Goal: Task Accomplishment & Management: Manage account settings

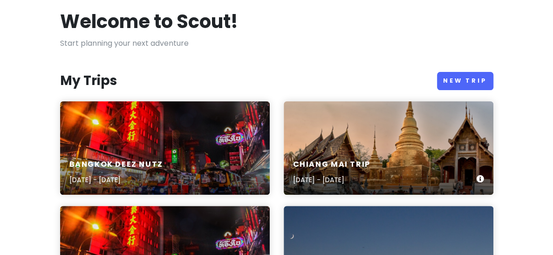
scroll to position [93, 0]
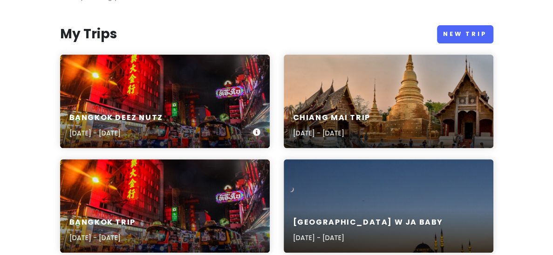
click at [173, 116] on div "BangKOK deez nutz [DATE] - [DATE]" at bounding box center [165, 125] width 210 height 44
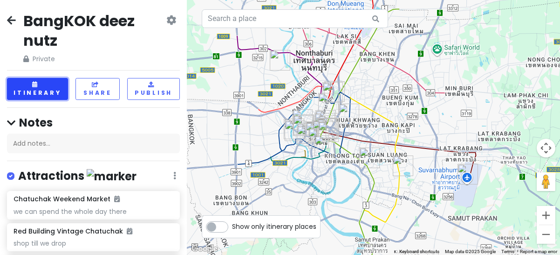
click at [31, 89] on button "Itinerary" at bounding box center [37, 89] width 61 height 22
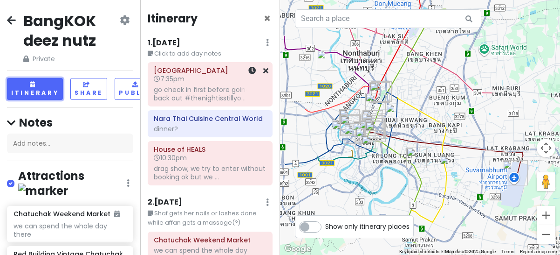
click at [194, 91] on div "go check in first before going back out #thenightisstillyo..." at bounding box center [210, 93] width 112 height 17
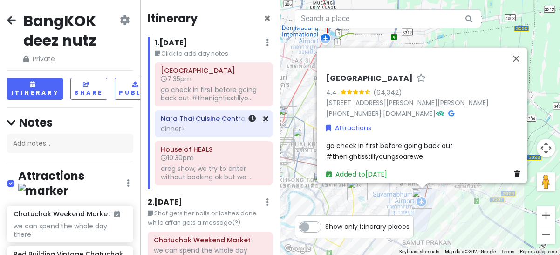
click at [205, 125] on div "dinner?" at bounding box center [213, 128] width 105 height 8
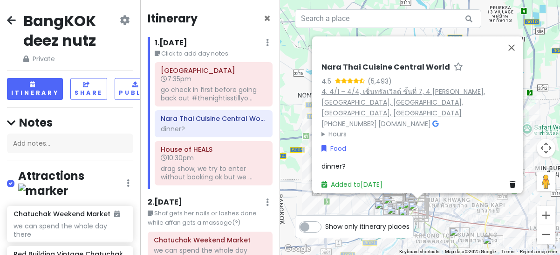
click at [354, 97] on link "4, 4/1 – 4/4, เซ็นทรัลเวิลด์ ชั้นที่ 7, 4 [PERSON_NAME], [GEOGRAPHIC_DATA], [GE…" at bounding box center [404, 102] width 164 height 31
click at [179, 172] on div "drag show, we try to enter without booking ok but we ..." at bounding box center [213, 172] width 105 height 17
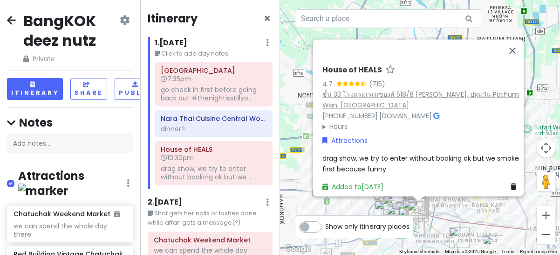
click at [362, 100] on link "ชั้น 33 โรงแรมเรเนซองส์ 518/8 [PERSON_NAME], ปทุมวัน Pathum Wan, [GEOGRAPHIC_DA…" at bounding box center [421, 100] width 197 height 20
click at [513, 46] on button "Close" at bounding box center [513, 50] width 22 height 22
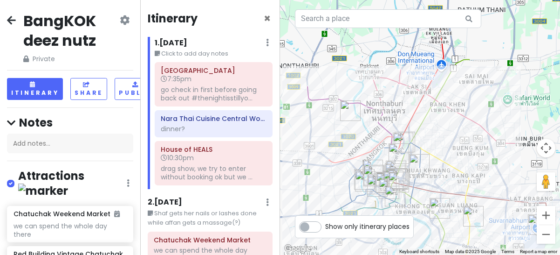
drag, startPoint x: 398, startPoint y: 97, endPoint x: 331, endPoint y: 83, distance: 69.0
click at [376, 65] on div at bounding box center [420, 127] width 280 height 255
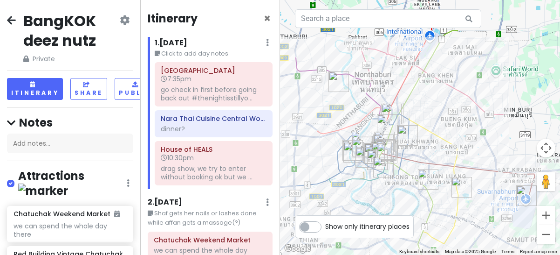
drag, startPoint x: 390, startPoint y: 111, endPoint x: 375, endPoint y: 68, distance: 46.4
click at [375, 68] on div at bounding box center [420, 127] width 280 height 255
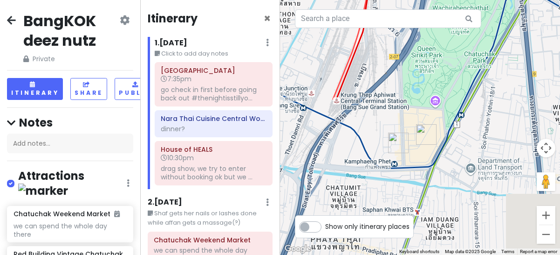
drag, startPoint x: 392, startPoint y: 153, endPoint x: 377, endPoint y: 3, distance: 150.3
click at [376, 26] on div "2 3 1 Keyboard shortcuts Map Data Map data ©2025 Google Map data ©2025 Google 2…" at bounding box center [420, 127] width 280 height 255
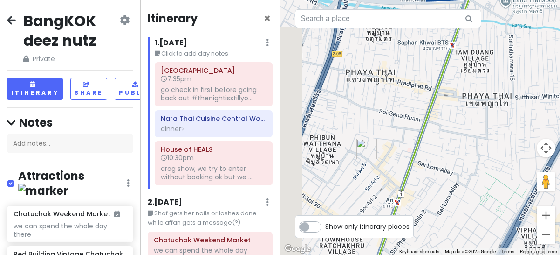
drag, startPoint x: 448, startPoint y: 115, endPoint x: 480, endPoint y: 60, distance: 62.9
click at [480, 60] on div at bounding box center [420, 127] width 280 height 255
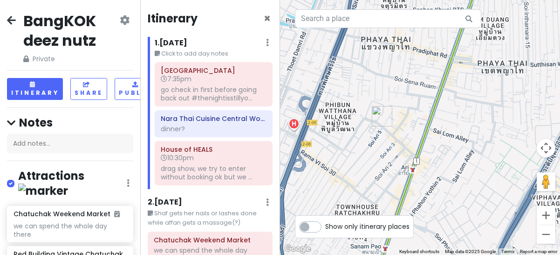
drag, startPoint x: 420, startPoint y: 159, endPoint x: 420, endPoint y: 117, distance: 42.4
click at [420, 117] on div at bounding box center [420, 127] width 280 height 255
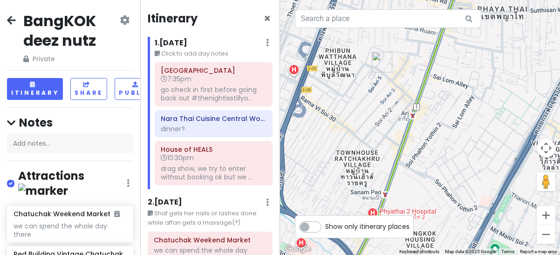
click at [325, 230] on label "Show only itinerary places" at bounding box center [367, 224] width 84 height 11
click at [325, 225] on input "Show only itinerary places" at bounding box center [328, 222] width 6 height 6
checkbox input "true"
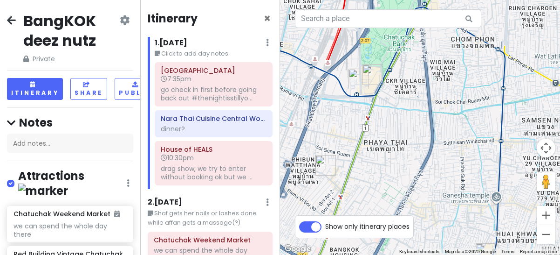
drag, startPoint x: 367, startPoint y: 167, endPoint x: 337, endPoint y: 209, distance: 52.4
click at [337, 209] on div at bounding box center [420, 127] width 280 height 255
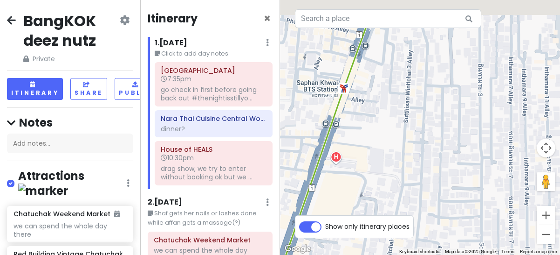
drag, startPoint x: 365, startPoint y: 132, endPoint x: 366, endPoint y: 143, distance: 10.8
click at [380, 213] on div at bounding box center [420, 127] width 280 height 255
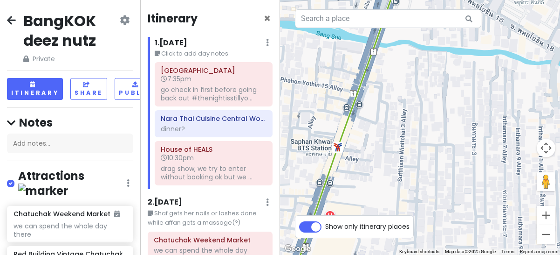
drag, startPoint x: 360, startPoint y: 120, endPoint x: 353, endPoint y: 180, distance: 60.5
click at [353, 179] on div at bounding box center [420, 127] width 280 height 255
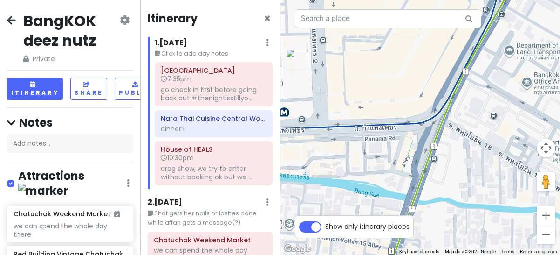
drag, startPoint x: 353, startPoint y: 121, endPoint x: 406, endPoint y: 198, distance: 93.0
click at [402, 211] on div at bounding box center [420, 127] width 280 height 255
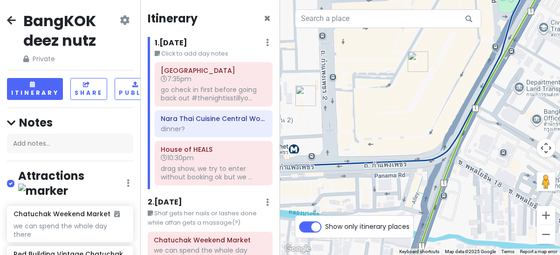
drag, startPoint x: 372, startPoint y: 128, endPoint x: 386, endPoint y: 164, distance: 38.5
click at [387, 166] on div at bounding box center [420, 127] width 280 height 255
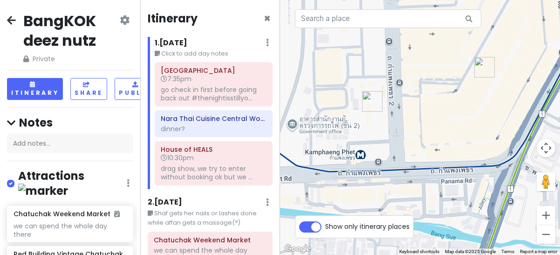
drag, startPoint x: 398, startPoint y: 137, endPoint x: 454, endPoint y: 112, distance: 61.4
click at [454, 112] on div at bounding box center [420, 127] width 280 height 255
click at [372, 103] on img "Red Building Vintage Chatuchak" at bounding box center [373, 101] width 21 height 21
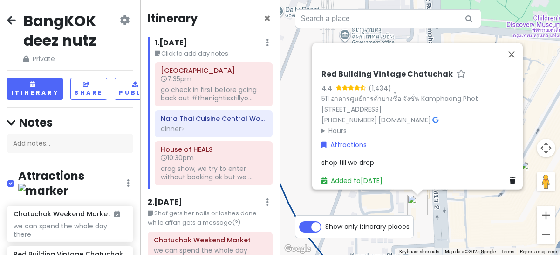
click at [174, 41] on h6 "1 . [DATE]" at bounding box center [171, 43] width 33 height 10
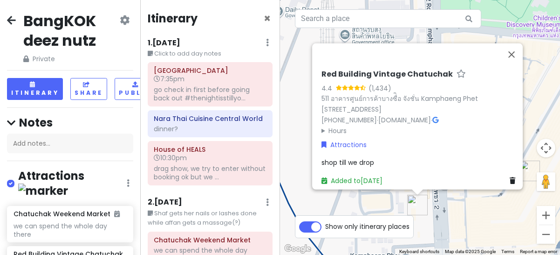
click at [193, 41] on div "1 . [DATE] Edit Day Notes Delete Day" at bounding box center [210, 45] width 125 height 16
click at [514, 43] on button "Close" at bounding box center [512, 54] width 22 height 22
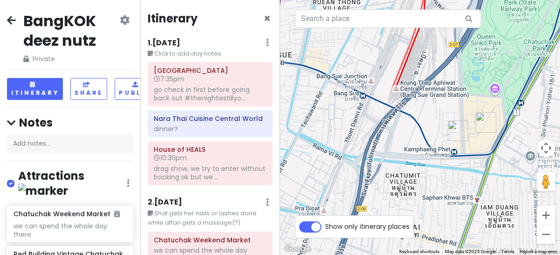
click at [216, 42] on div "1 . [DATE] Edit Day Notes Delete Day" at bounding box center [210, 45] width 125 height 16
click at [222, 169] on div "drag show, we try to enter without booking ok but we ..." at bounding box center [210, 172] width 112 height 17
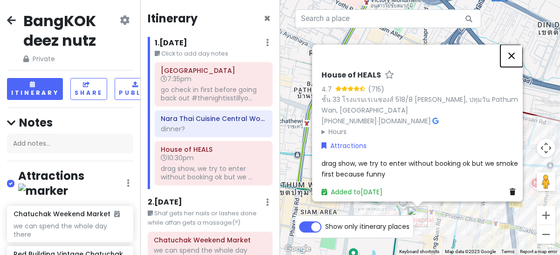
click at [515, 49] on button "Close" at bounding box center [512, 55] width 22 height 22
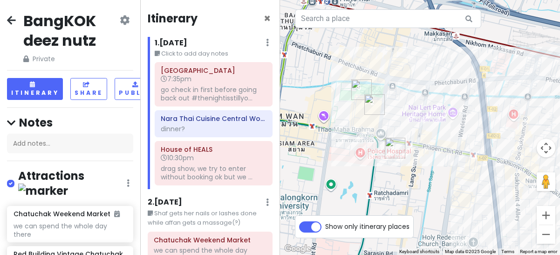
drag, startPoint x: 431, startPoint y: 158, endPoint x: 420, endPoint y: 121, distance: 38.5
click at [420, 121] on div at bounding box center [420, 127] width 280 height 255
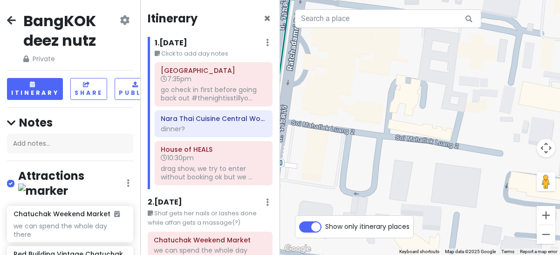
drag, startPoint x: 398, startPoint y: 167, endPoint x: 399, endPoint y: 196, distance: 29.4
click at [399, 196] on div at bounding box center [420, 127] width 280 height 255
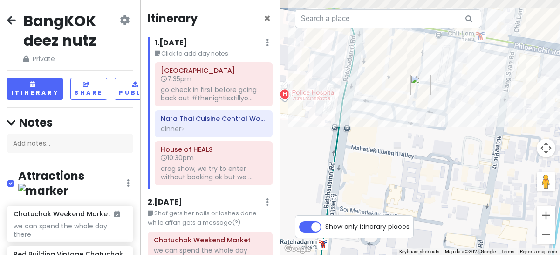
drag, startPoint x: 412, startPoint y: 69, endPoint x: 413, endPoint y: 172, distance: 103.5
click at [410, 173] on div at bounding box center [420, 127] width 280 height 255
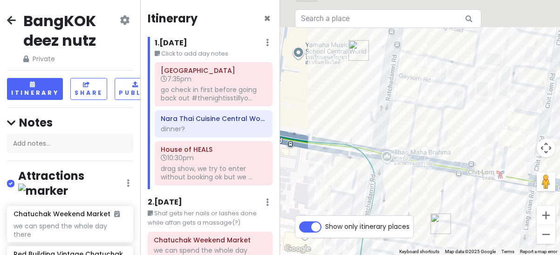
drag, startPoint x: 480, startPoint y: 159, endPoint x: 477, endPoint y: 179, distance: 20.7
click at [480, 178] on div at bounding box center [420, 127] width 280 height 255
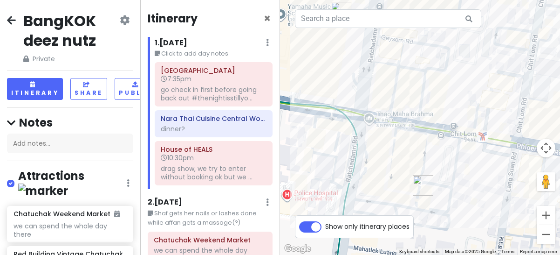
drag, startPoint x: 401, startPoint y: 156, endPoint x: 383, endPoint y: 109, distance: 50.7
click at [383, 109] on div at bounding box center [420, 127] width 280 height 255
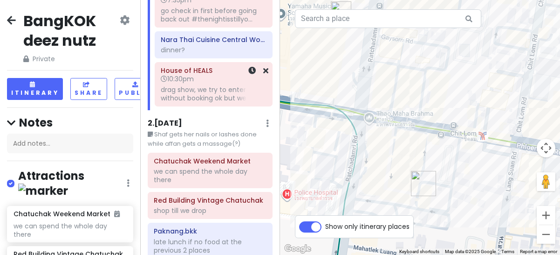
scroll to position [140, 0]
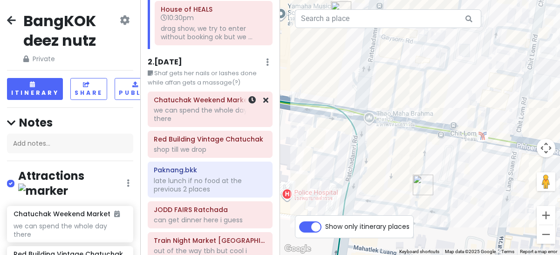
click at [221, 103] on div "Chatuchak Weekend Market we can spend the whole day there" at bounding box center [210, 109] width 112 height 32
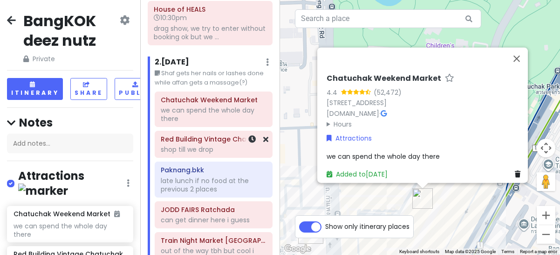
click at [205, 145] on div "shop till we drop" at bounding box center [213, 149] width 105 height 8
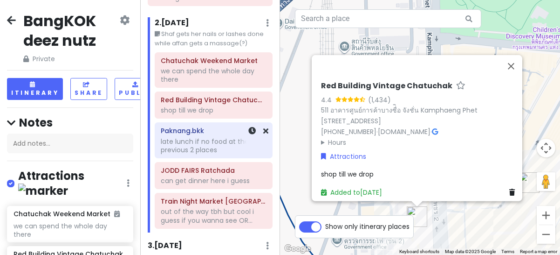
scroll to position [186, 0]
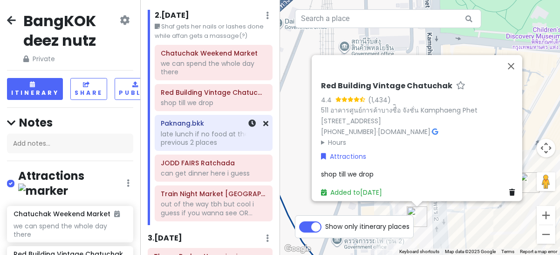
click at [215, 130] on div "late lunch if no food at the previous 2 places" at bounding box center [213, 138] width 105 height 17
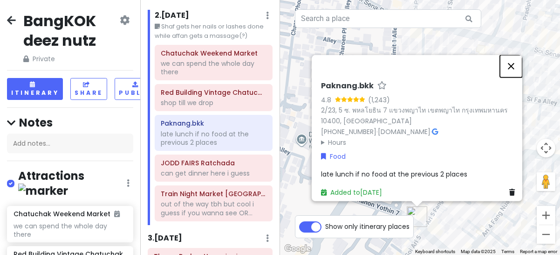
click at [517, 64] on button "Close" at bounding box center [511, 66] width 22 height 22
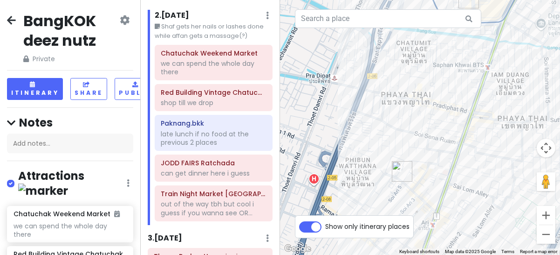
drag, startPoint x: 483, startPoint y: 105, endPoint x: 442, endPoint y: 145, distance: 57.4
click at [442, 145] on div at bounding box center [420, 127] width 280 height 255
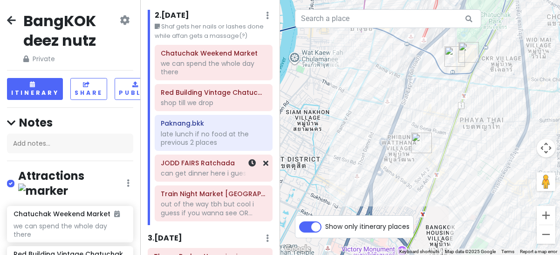
click at [207, 171] on div "can get dinner here i guess" at bounding box center [213, 173] width 105 height 8
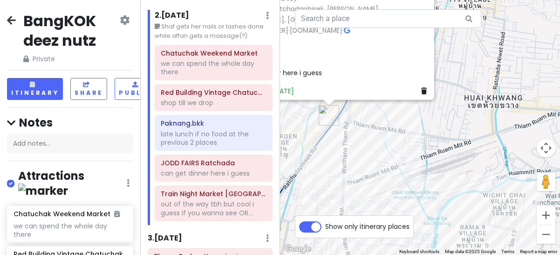
drag, startPoint x: 439, startPoint y: 241, endPoint x: 376, endPoint y: 118, distance: 138.4
click at [376, 118] on div "JODD FAIRS Ratchada 4.1 (945) 129 Thanon Ratchadaphisek, [PERSON_NAME], Khet Di…" at bounding box center [420, 127] width 280 height 255
click at [181, 200] on div "out of the way tbh but cool i guess if you wanna see OR..." at bounding box center [213, 208] width 105 height 17
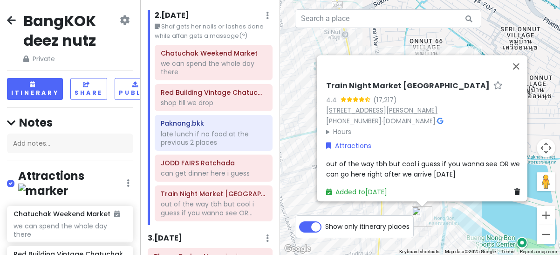
click at [345, 109] on link "[STREET_ADDRESS][PERSON_NAME]" at bounding box center [381, 109] width 111 height 9
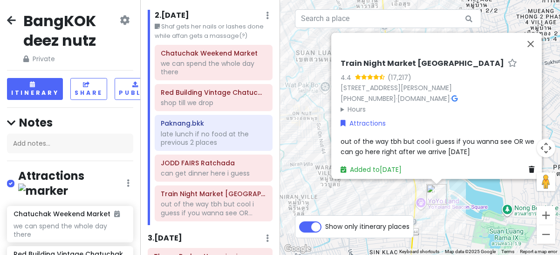
drag, startPoint x: 440, startPoint y: 212, endPoint x: 519, endPoint y: 199, distance: 80.3
click at [519, 199] on div "Train Night Market [GEOGRAPHIC_DATA] 4.4 (17,217) 1, 4 Thanon Srinagarindra, [G…" at bounding box center [420, 127] width 280 height 255
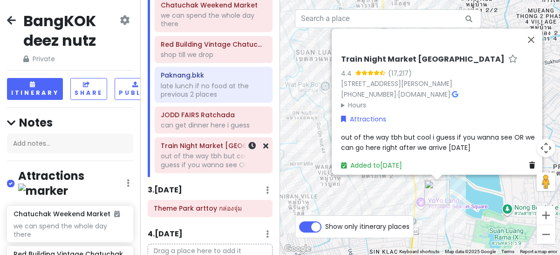
scroll to position [280, 0]
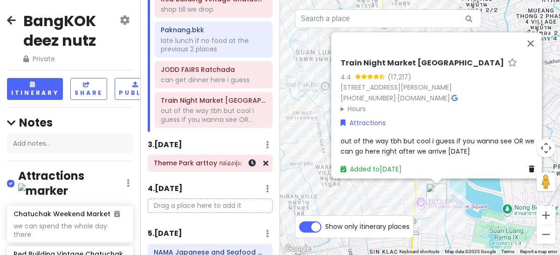
click at [211, 163] on h6 "Theme Park arttoy กล่องจุ่ม" at bounding box center [210, 163] width 112 height 8
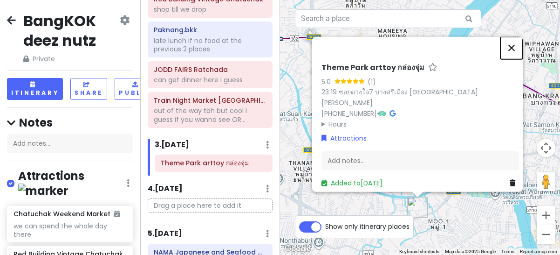
click at [519, 41] on button "Close" at bounding box center [512, 48] width 22 height 22
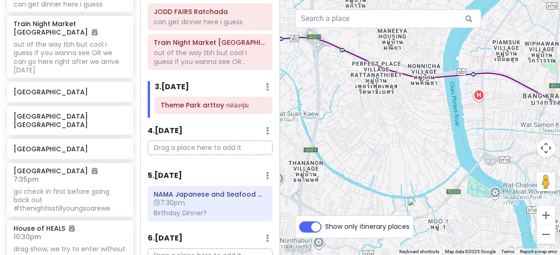
scroll to position [326, 0]
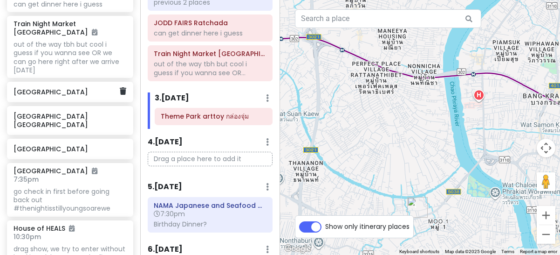
click at [66, 88] on h6 "[GEOGRAPHIC_DATA]" at bounding box center [67, 92] width 106 height 8
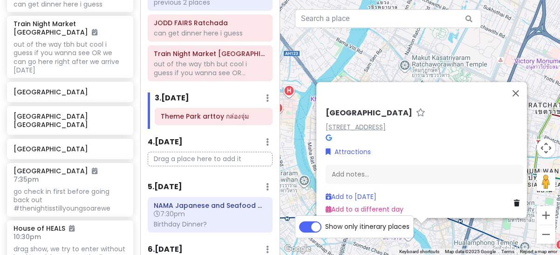
click at [386, 122] on link "[STREET_ADDRESS]" at bounding box center [356, 126] width 60 height 9
click at [524, 82] on button "Close" at bounding box center [516, 93] width 22 height 22
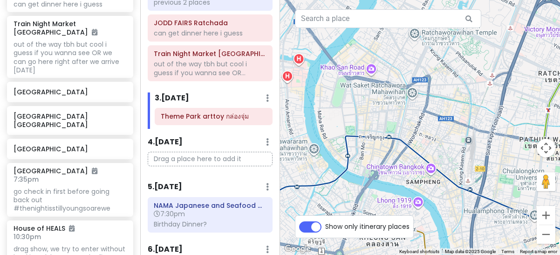
drag, startPoint x: 388, startPoint y: 192, endPoint x: 399, endPoint y: 159, distance: 34.7
click at [399, 159] on div at bounding box center [420, 127] width 280 height 255
click at [52, 145] on h6 "[GEOGRAPHIC_DATA]" at bounding box center [67, 149] width 106 height 8
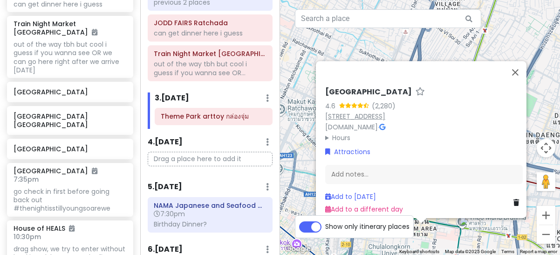
click at [386, 111] on link "[STREET_ADDRESS]" at bounding box center [355, 115] width 60 height 9
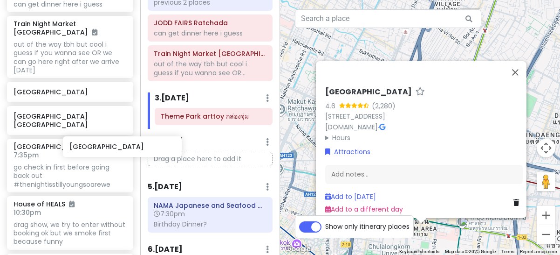
scroll to position [326, 22]
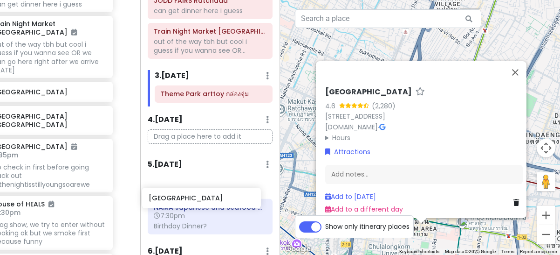
drag, startPoint x: 50, startPoint y: 127, endPoint x: 186, endPoint y: 194, distance: 151.4
click at [186, 197] on div "BangKOK deez nutz Private Change Dates Make a Copy Delete Trip Go Pro ⚡️ Give F…" at bounding box center [280, 127] width 560 height 255
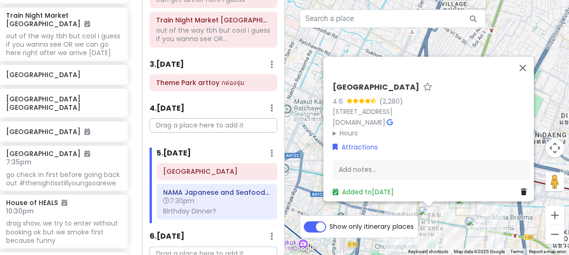
scroll to position [326, 0]
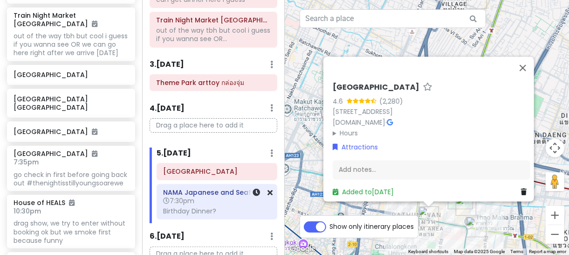
click at [203, 209] on div "NAMA Japanese and Seafood Buffet 7:30pm Birthday Dinner?" at bounding box center [217, 202] width 108 height 32
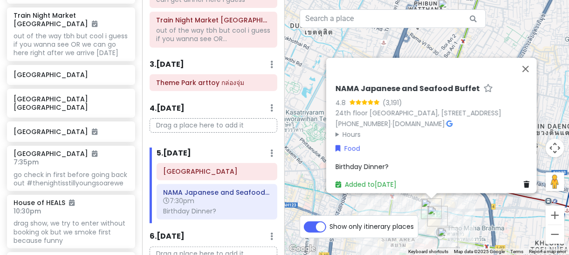
click at [372, 161] on span "Birthday Dinner?" at bounding box center [362, 165] width 53 height 9
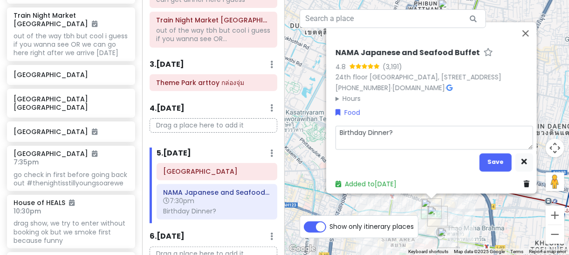
drag, startPoint x: 396, startPoint y: 151, endPoint x: 317, endPoint y: 153, distance: 79.3
click at [317, 153] on div "NAMA Japanese and Seafood Buffet 4.8 (3,191) 24th floor [GEOGRAPHIC_DATA], [STR…" at bounding box center [427, 127] width 285 height 255
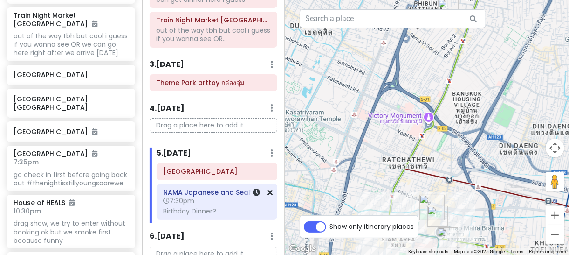
click at [227, 212] on div "Birthday Dinner?" at bounding box center [217, 211] width 108 height 8
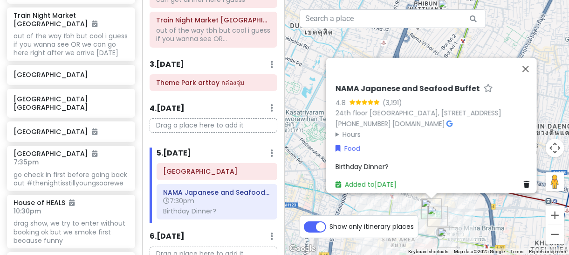
click at [406, 163] on div "Birthday Dinner?" at bounding box center [435, 166] width 198 height 10
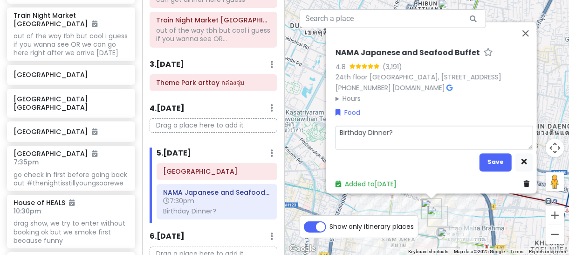
drag, startPoint x: 403, startPoint y: 147, endPoint x: 299, endPoint y: 149, distance: 103.5
click at [299, 149] on div "NAMA Japanese and Seafood Buffet 4.8 (3,191) 24th floor [GEOGRAPHIC_DATA], [STR…" at bounding box center [427, 127] width 285 height 255
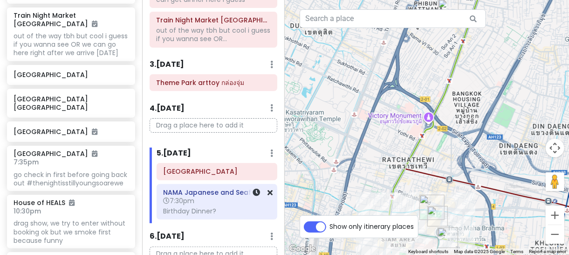
click at [227, 196] on h6 "NAMA Japanese and Seafood Buffet" at bounding box center [217, 192] width 108 height 8
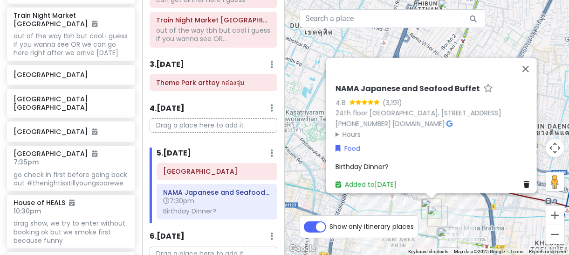
click at [341, 161] on span "Birthday Dinner?" at bounding box center [362, 165] width 53 height 9
type textarea "x"
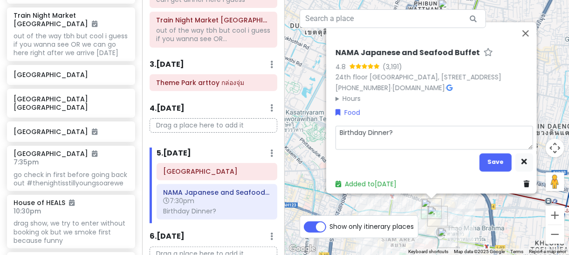
drag, startPoint x: 407, startPoint y: 150, endPoint x: 326, endPoint y: 154, distance: 80.3
click at [326, 154] on div "NAMA Japanese and Seafood Buffet 4.8 (3,191) 24th floor [GEOGRAPHIC_DATA], [STR…" at bounding box center [431, 107] width 211 height 171
drag, startPoint x: 349, startPoint y: 150, endPoint x: 518, endPoint y: 108, distance: 174.8
click at [518, 103] on div "NAMA Japanese and Seafood Buffet 4.8 (3,191) 24th floor [GEOGRAPHIC_DATA], [STR…" at bounding box center [435, 75] width 198 height 55
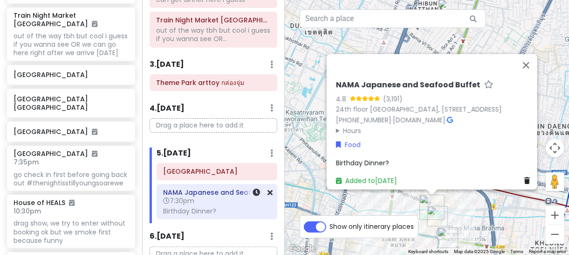
click at [207, 212] on div "Birthday Dinner?" at bounding box center [217, 211] width 108 height 8
click at [178, 210] on div "NAMA Japanese and Seafood Buffet 7:30pm Birthday Dinner?" at bounding box center [217, 202] width 108 height 32
click at [253, 194] on icon at bounding box center [256, 191] width 7 height 7
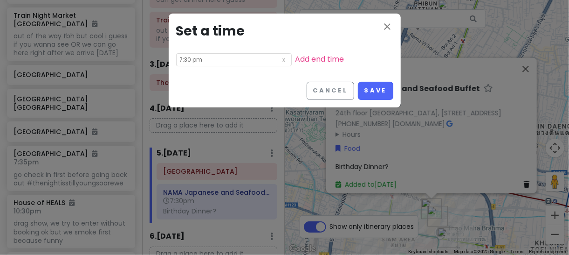
click at [217, 61] on input "7:30 pm" at bounding box center [234, 59] width 116 height 13
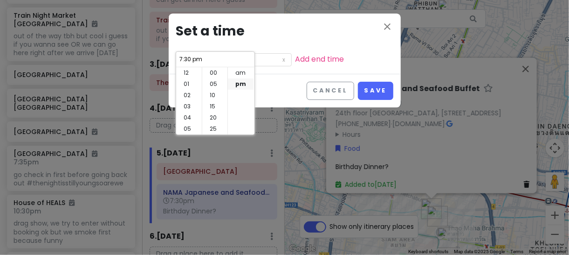
scroll to position [67, 0]
click at [185, 68] on li "06" at bounding box center [189, 72] width 26 height 11
type input "6:30 pm"
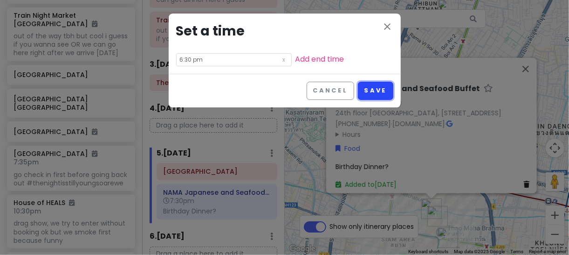
click at [377, 90] on button "Save" at bounding box center [375, 91] width 35 height 18
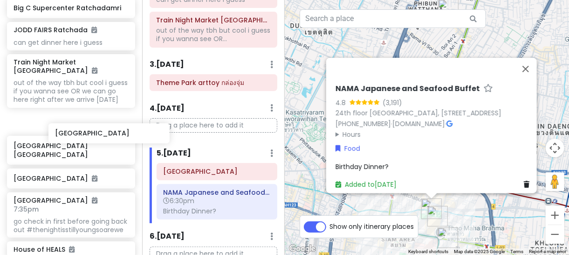
scroll to position [280, 20]
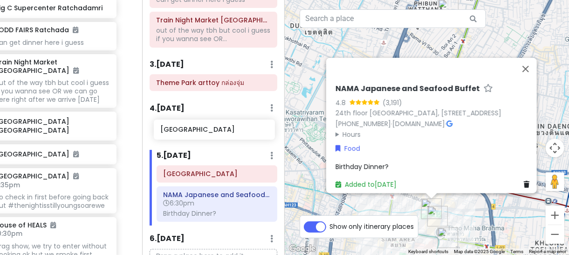
drag, startPoint x: 43, startPoint y: 125, endPoint x: 190, endPoint y: 132, distance: 147.0
click at [190, 132] on div "BangKOK deez nutz Private Change Dates Make a Copy Delete Trip Go Pro ⚡️ Give F…" at bounding box center [284, 127] width 569 height 255
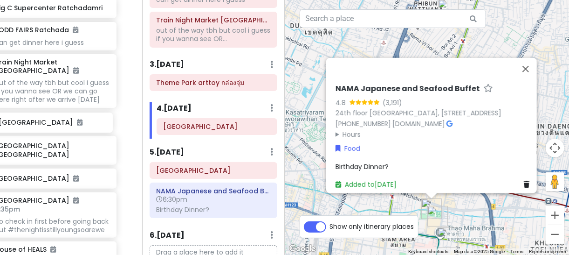
click at [26, 121] on div "Chatuchak Weekend Market we can spend the whole day there Red Building Vintage …" at bounding box center [52, 124] width 142 height 397
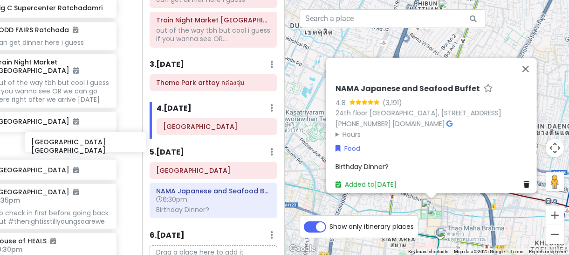
scroll to position [280, 19]
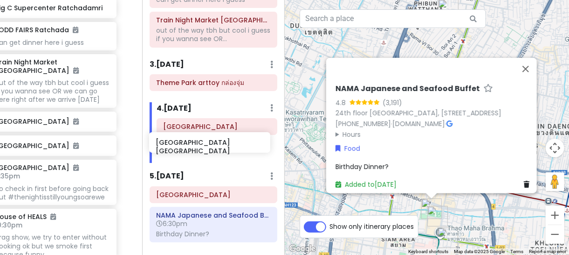
drag, startPoint x: 28, startPoint y: 149, endPoint x: 191, endPoint y: 145, distance: 162.3
click at [191, 145] on div "BangKOK deez nutz Private Change Dates Make a Copy Delete Trip Go Pro ⚡️ Give F…" at bounding box center [284, 127] width 569 height 255
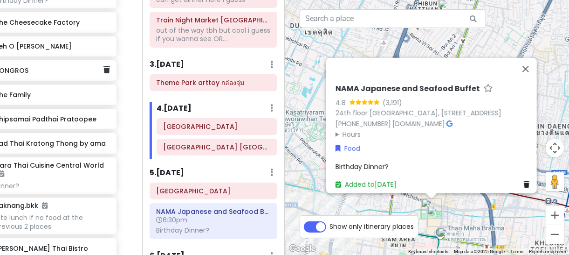
scroll to position [793, 19]
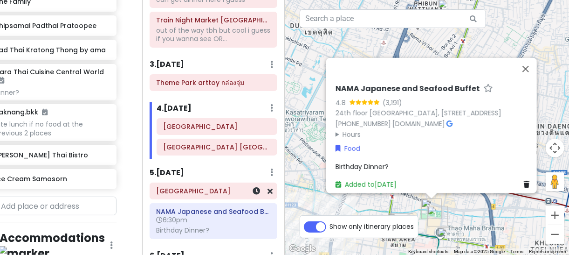
click at [192, 195] on h6 "[GEOGRAPHIC_DATA]" at bounding box center [213, 190] width 115 height 8
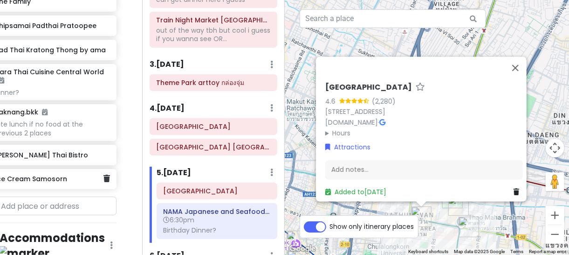
click at [47, 183] on div "Ice Cream Samosorn" at bounding box center [49, 178] width 108 height 13
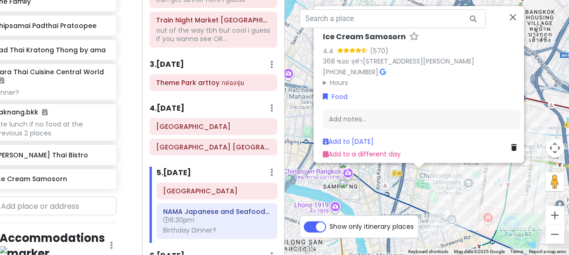
drag, startPoint x: 457, startPoint y: 231, endPoint x: 455, endPoint y: 144, distance: 86.7
click at [455, 145] on div "Ice Cream Samosorn 4.4 (570) 368 ซอย จุฬา[STREET_ADDRESS][PERSON_NAME] [PHONE_N…" at bounding box center [427, 127] width 285 height 255
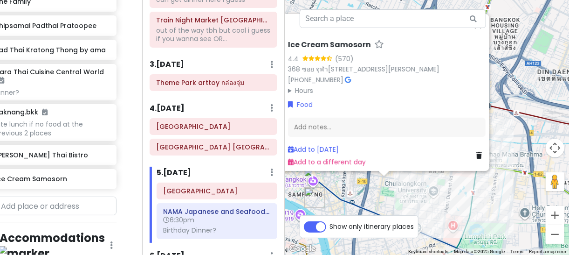
drag, startPoint x: 436, startPoint y: 179, endPoint x: 432, endPoint y: 187, distance: 9.6
click at [432, 187] on div "Ice Cream Samosorn 4.4 (570) 368 ซอย จุฬา[STREET_ADDRESS][PERSON_NAME] [PHONE_N…" at bounding box center [427, 127] width 285 height 255
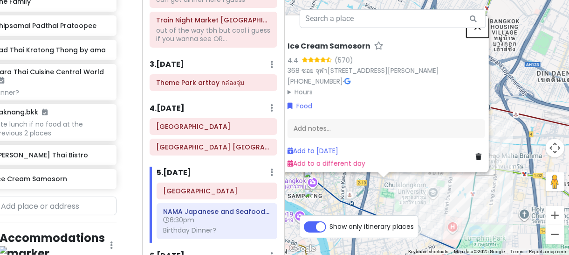
click at [482, 15] on button "Close" at bounding box center [478, 26] width 22 height 22
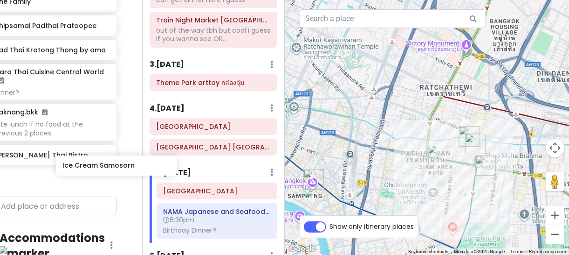
scroll to position [793, 19]
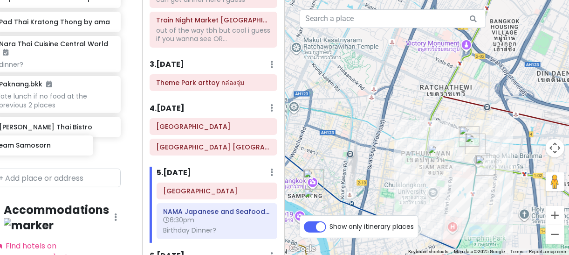
drag, startPoint x: 35, startPoint y: 186, endPoint x: 20, endPoint y: 152, distance: 37.1
click at [20, 152] on div "NAMA Japanese and Seafood Buffet 6:30pm Birthday Dinner? The Cheesecake Factory…" at bounding box center [57, 3] width 142 height 323
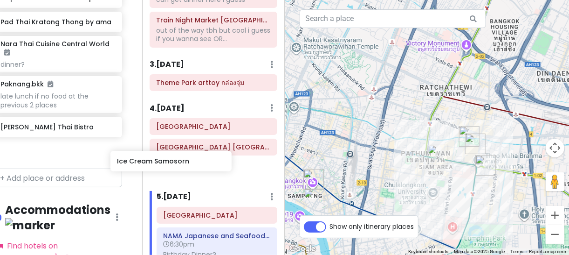
drag, startPoint x: 62, startPoint y: 149, endPoint x: 182, endPoint y: 158, distance: 120.2
click at [182, 158] on div "BangKOK deez nutz Private Change Dates Make a Copy Delete Trip Go Pro ⚡️ Give F…" at bounding box center [284, 127] width 569 height 255
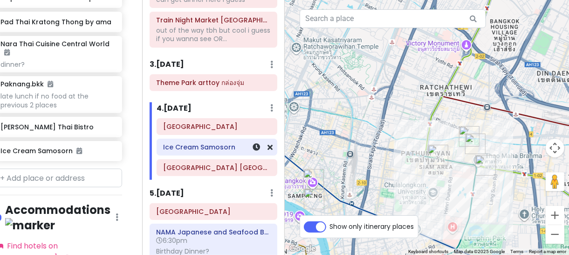
scroll to position [796, 13]
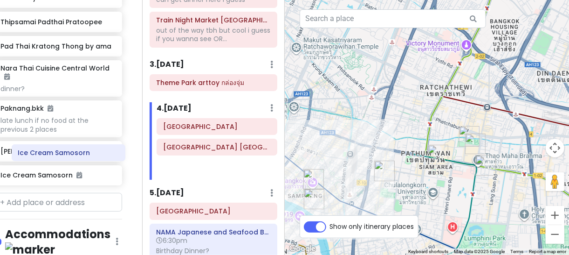
drag, startPoint x: 187, startPoint y: 159, endPoint x: 40, endPoint y: 161, distance: 147.8
click at [40, 161] on div "BangKOK deez nutz Private Change Dates Make a Copy Delete Trip Go Pro ⚡️ Give F…" at bounding box center [284, 127] width 569 height 255
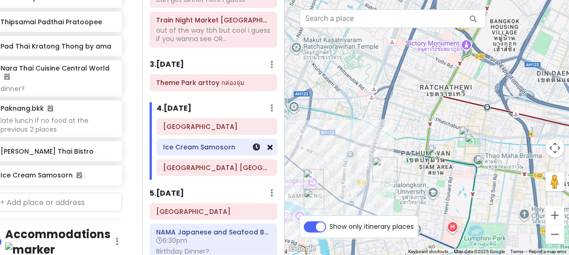
click at [268, 151] on icon at bounding box center [270, 146] width 5 height 7
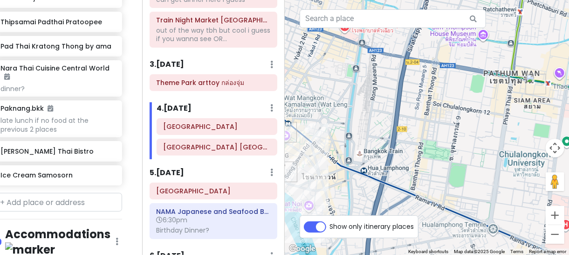
drag, startPoint x: 365, startPoint y: 200, endPoint x: 396, endPoint y: 144, distance: 64.3
click at [396, 144] on div at bounding box center [427, 127] width 285 height 255
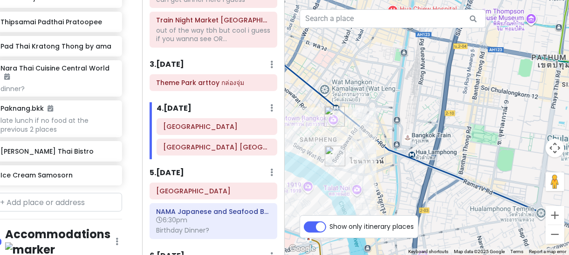
drag, startPoint x: 335, startPoint y: 169, endPoint x: 355, endPoint y: 165, distance: 20.6
click at [355, 165] on div at bounding box center [427, 127] width 285 height 255
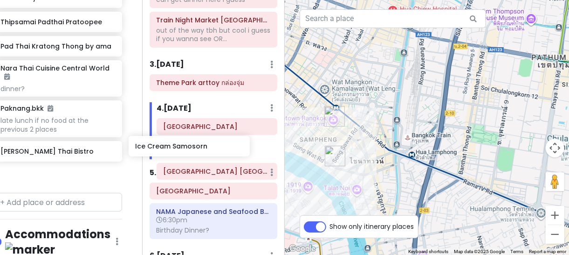
scroll to position [796, 13]
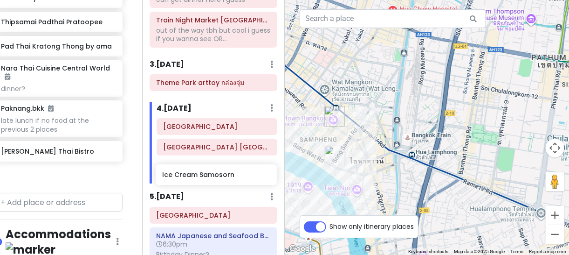
drag, startPoint x: 120, startPoint y: 148, endPoint x: 180, endPoint y: 170, distance: 64.3
click at [180, 170] on div "BangKOK deez nutz Private Change Dates Make a Copy Delete Trip Go Pro ⚡️ Give F…" at bounding box center [284, 127] width 569 height 255
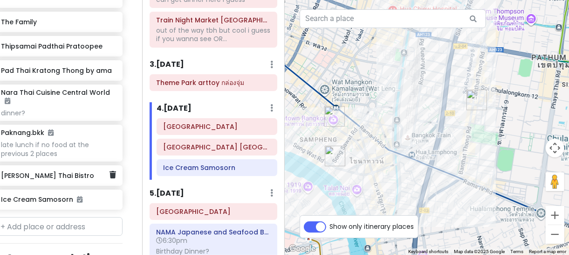
scroll to position [725, 13]
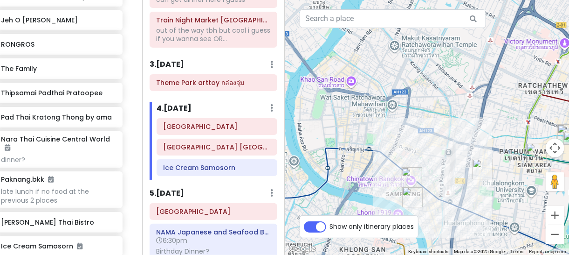
drag, startPoint x: 352, startPoint y: 158, endPoint x: 427, endPoint y: 211, distance: 91.6
click at [427, 211] on div at bounding box center [427, 127] width 285 height 255
click at [369, 76] on img "The Family" at bounding box center [371, 76] width 7 height 7
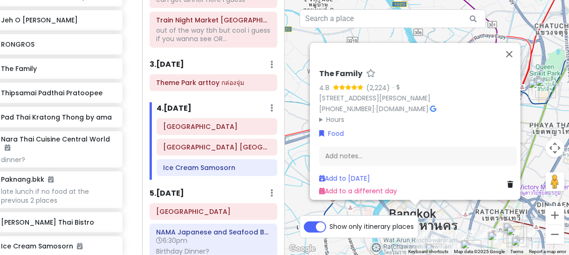
click at [448, 217] on div "The Family 4.8 (2,224) · [STREET_ADDRESS][PERSON_NAME] [PHONE_NUMBER] · [DOMAIN…" at bounding box center [427, 127] width 285 height 255
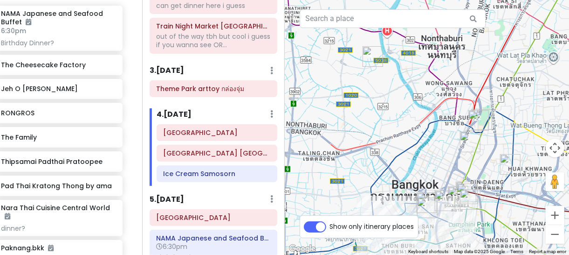
scroll to position [373, 0]
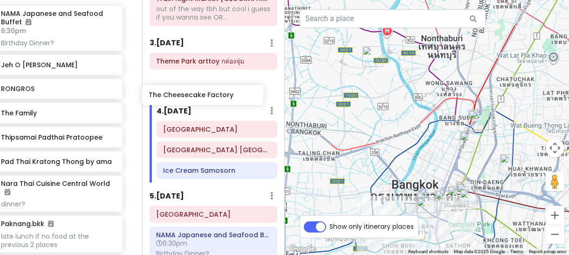
drag, startPoint x: 52, startPoint y: 68, endPoint x: 200, endPoint y: 98, distance: 150.9
click at [200, 98] on div "BangKOK deez nutz Private Change Dates Make a Copy Delete Trip Go Pro ⚡️ Give F…" at bounding box center [284, 127] width 569 height 255
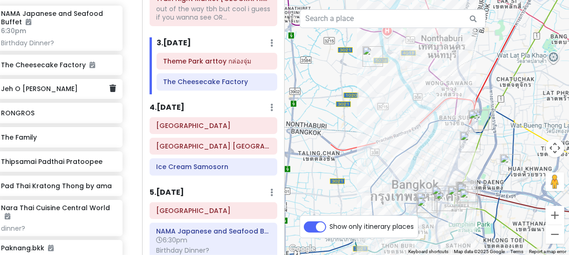
click at [37, 92] on h6 "Jeh O [PERSON_NAME]" at bounding box center [55, 88] width 108 height 8
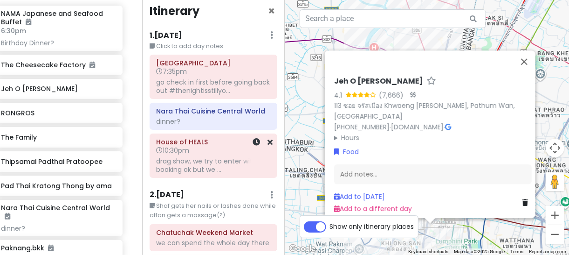
scroll to position [0, 0]
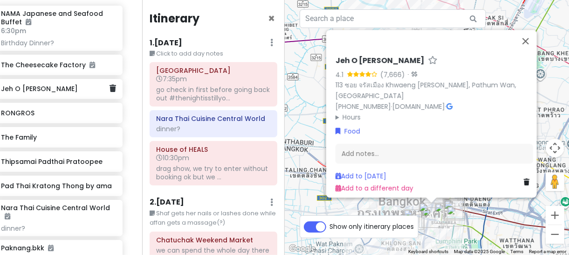
click at [42, 94] on div "Jeh O [PERSON_NAME]" at bounding box center [55, 89] width 108 height 13
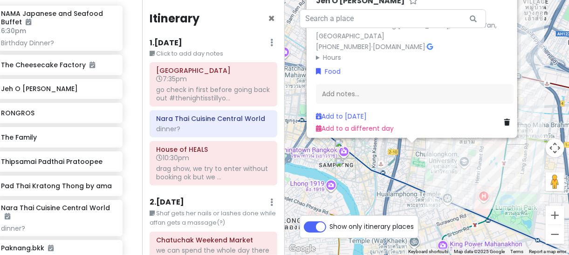
drag, startPoint x: 453, startPoint y: 229, endPoint x: 451, endPoint y: 160, distance: 69.0
click at [451, 160] on div "Jeh O [PERSON_NAME] 4.1 (7,666) · 113 ซอย จรัสเมือง Khwaeng [PERSON_NAME], [GEO…" at bounding box center [427, 127] width 285 height 255
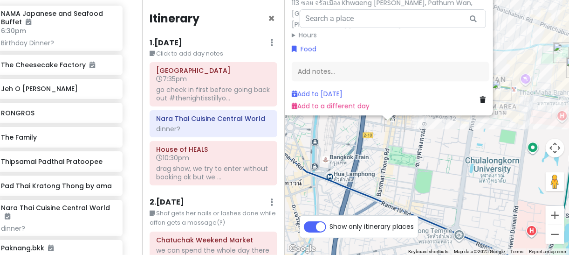
click at [395, 127] on img "Ice Cream Samosorn" at bounding box center [395, 121] width 21 height 21
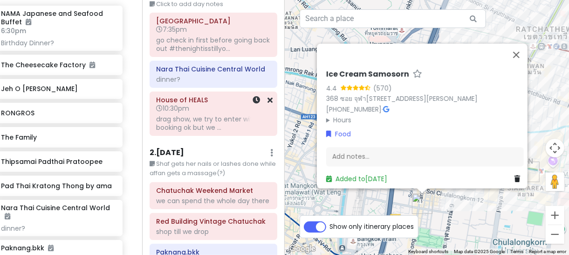
scroll to position [93, 0]
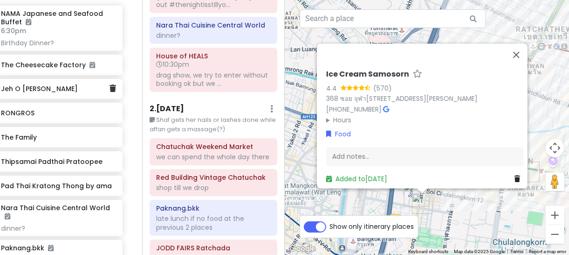
click at [34, 89] on h6 "Jeh O [PERSON_NAME]" at bounding box center [55, 88] width 108 height 8
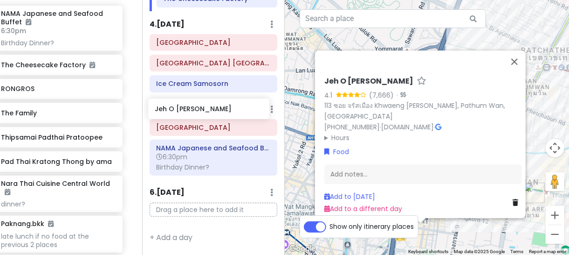
scroll to position [460, 0]
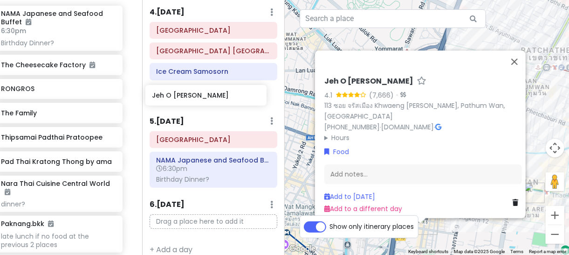
drag, startPoint x: 49, startPoint y: 87, endPoint x: 200, endPoint y: 95, distance: 151.2
click at [200, 94] on div "BangKOK deez nutz Private Change Dates Make a Copy Delete Trip Go Pro ⚡️ Give F…" at bounding box center [284, 127] width 569 height 255
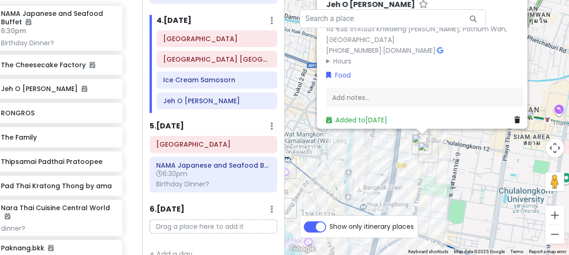
drag, startPoint x: 465, startPoint y: 209, endPoint x: 465, endPoint y: 148, distance: 60.6
click at [465, 148] on div "Jeh O [PERSON_NAME] 4.1 (7,666) · 113 ซอย จรัสเมือง Khwaeng [PERSON_NAME], [GEO…" at bounding box center [427, 127] width 285 height 255
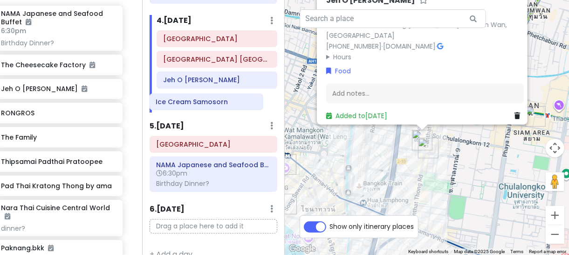
drag, startPoint x: 183, startPoint y: 89, endPoint x: 176, endPoint y: 106, distance: 18.2
click at [176, 106] on div "[GEOGRAPHIC_DATA] [GEOGRAPHIC_DATA] [GEOGRAPHIC_DATA] Ice Cream Samosorn Jeh O …" at bounding box center [217, 71] width 134 height 82
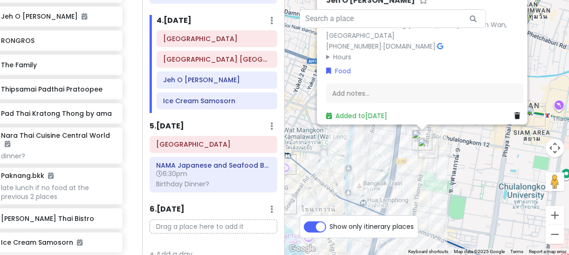
scroll to position [750, 13]
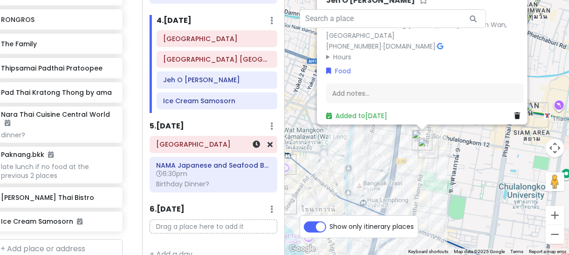
click at [212, 151] on div "[GEOGRAPHIC_DATA]" at bounding box center [213, 144] width 115 height 13
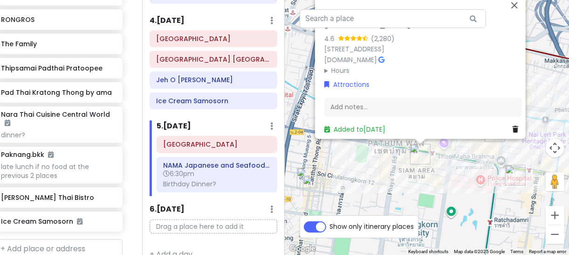
drag, startPoint x: 448, startPoint y: 237, endPoint x: 437, endPoint y: 182, distance: 56.2
click at [437, 183] on div "[GEOGRAPHIC_DATA] 4.6 (2,280) [STREET_ADDRESS][DOMAIN_NAME] · Hours [DATE] 10:0…" at bounding box center [427, 127] width 285 height 255
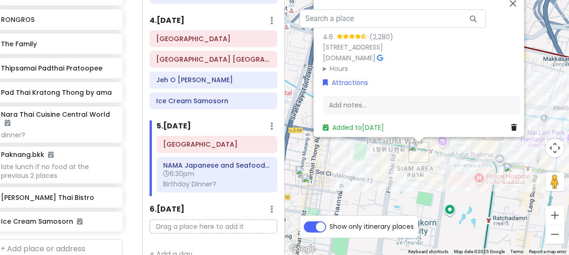
click at [507, 172] on img "House of HEALS" at bounding box center [514, 173] width 21 height 21
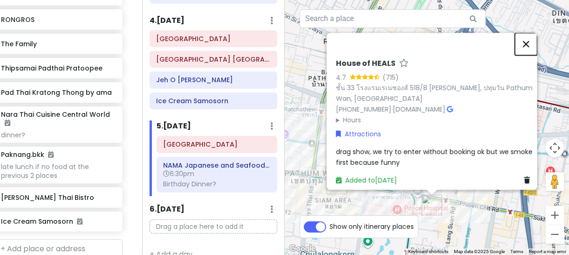
click at [533, 37] on button "Close" at bounding box center [526, 44] width 22 height 22
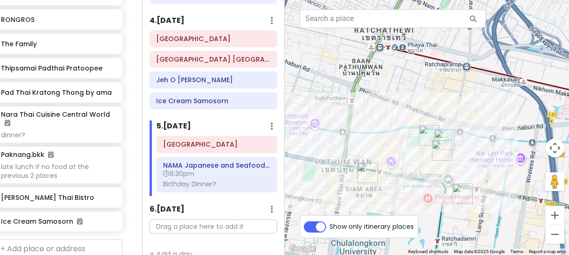
drag, startPoint x: 347, startPoint y: 147, endPoint x: 378, endPoint y: 135, distance: 33.1
click at [378, 135] on div at bounding box center [427, 127] width 285 height 255
click at [396, 75] on img "Vince Hotel Bangkok Pratunam" at bounding box center [395, 72] width 7 height 7
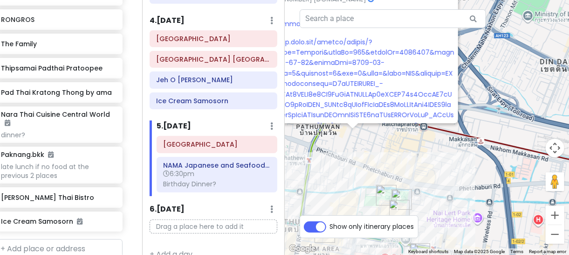
drag, startPoint x: 453, startPoint y: 238, endPoint x: 381, endPoint y: 135, distance: 125.6
click at [381, 137] on div "[PERSON_NAME][GEOGRAPHIC_DATA] 4.7 (6,504) 26/2 [STREET_ADDRESS] [PHONE_NUMBER]…" at bounding box center [427, 127] width 285 height 255
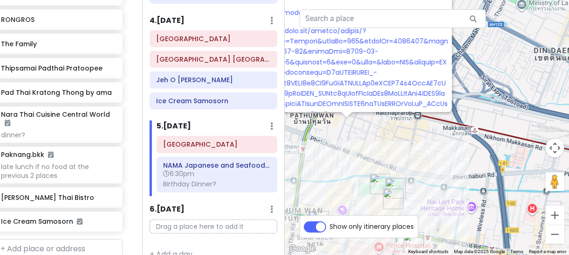
click at [421, 159] on img "Centara Watergate Pavilion Hotel Bangkok" at bounding box center [418, 155] width 7 height 7
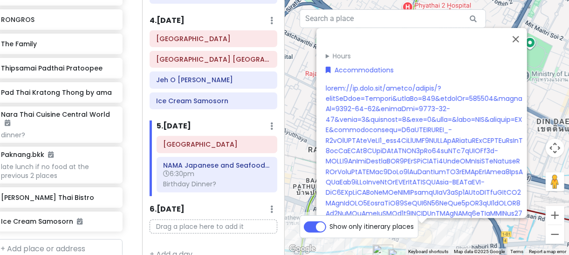
scroll to position [93, 0]
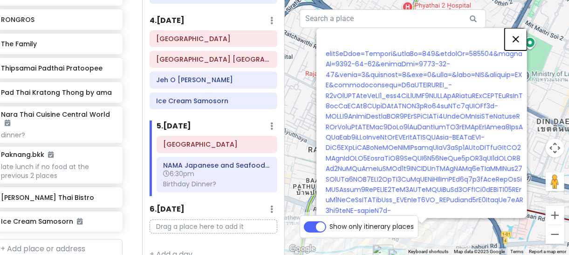
click at [522, 45] on button "Close" at bounding box center [516, 39] width 22 height 22
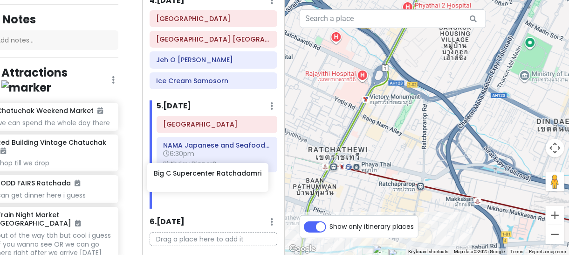
scroll to position [491, 0]
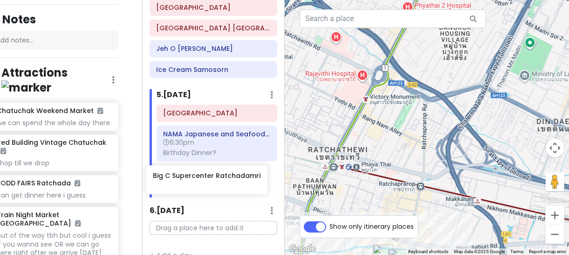
drag, startPoint x: 35, startPoint y: 186, endPoint x: 187, endPoint y: 178, distance: 152.2
click at [187, 178] on div "BangKOK deez nutz Private Change Dates Make a Copy Delete Trip Go Pro ⚡️ Give F…" at bounding box center [284, 127] width 569 height 255
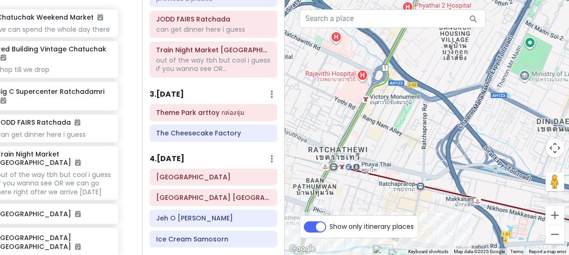
scroll to position [326, 0]
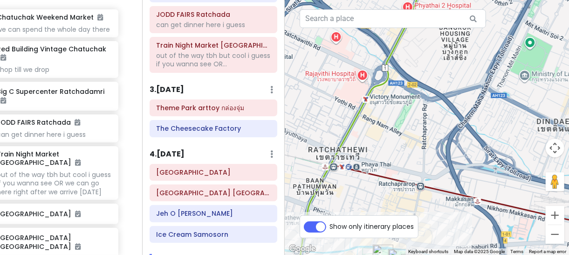
click at [184, 95] on h6 "3 . [DATE]" at bounding box center [167, 90] width 34 height 10
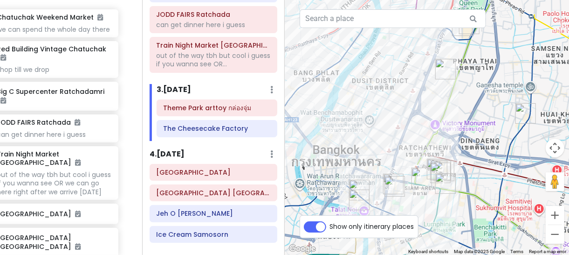
drag, startPoint x: 331, startPoint y: 142, endPoint x: 433, endPoint y: 141, distance: 102.1
click at [433, 141] on div at bounding box center [427, 127] width 285 height 255
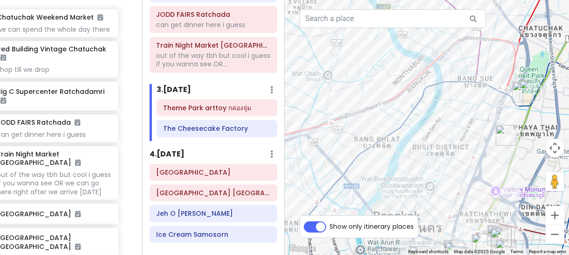
drag, startPoint x: 351, startPoint y: 124, endPoint x: 405, endPoint y: 187, distance: 83.3
click at [412, 193] on div at bounding box center [427, 127] width 285 height 255
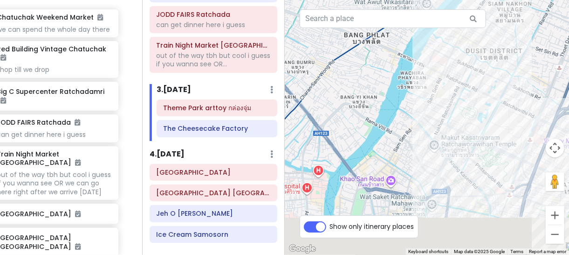
drag, startPoint x: 403, startPoint y: 182, endPoint x: 340, endPoint y: 80, distance: 120.1
click at [341, 81] on div at bounding box center [427, 127] width 285 height 255
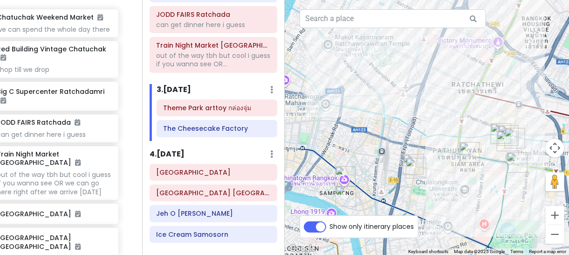
drag, startPoint x: 414, startPoint y: 160, endPoint x: 325, endPoint y: 97, distance: 109.2
click at [325, 97] on div at bounding box center [427, 127] width 285 height 255
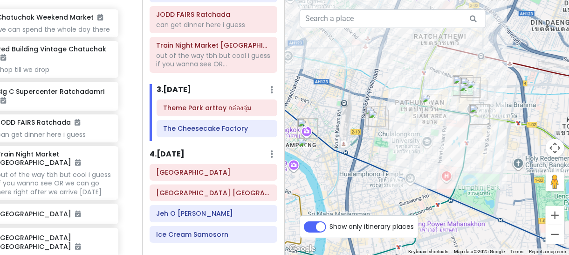
drag, startPoint x: 393, startPoint y: 152, endPoint x: 359, endPoint y: 107, distance: 55.9
click at [359, 107] on div at bounding box center [427, 127] width 285 height 255
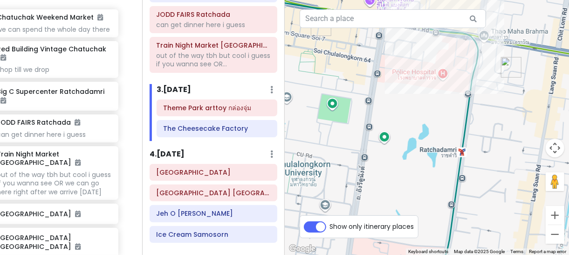
drag, startPoint x: 489, startPoint y: 140, endPoint x: 445, endPoint y: 190, distance: 66.7
click at [445, 190] on div at bounding box center [427, 127] width 285 height 255
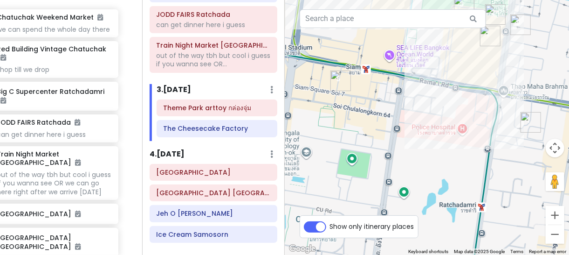
drag, startPoint x: 407, startPoint y: 124, endPoint x: 450, endPoint y: 187, distance: 76.4
click at [450, 188] on div at bounding box center [427, 127] width 285 height 255
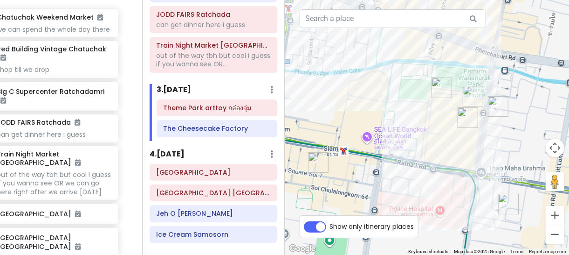
drag, startPoint x: 410, startPoint y: 150, endPoint x: 386, endPoint y: 179, distance: 38.7
click at [386, 179] on div at bounding box center [427, 127] width 285 height 255
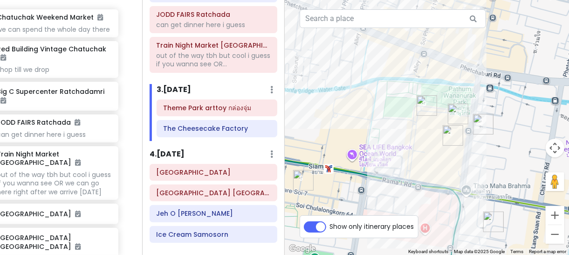
click at [427, 124] on img "Centara Grand & Bangkok Convention Centre at Central World" at bounding box center [429, 120] width 7 height 7
click at [432, 122] on img "Centara Grand & Bangkok Convention Centre at Central World" at bounding box center [429, 120] width 7 height 7
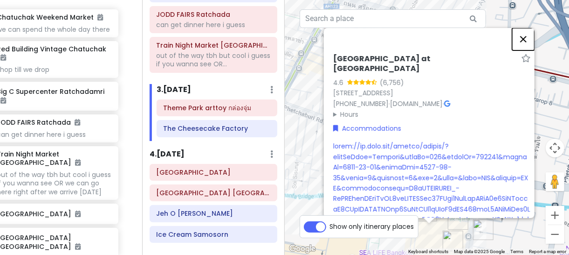
click at [531, 41] on button "Close" at bounding box center [523, 39] width 22 height 22
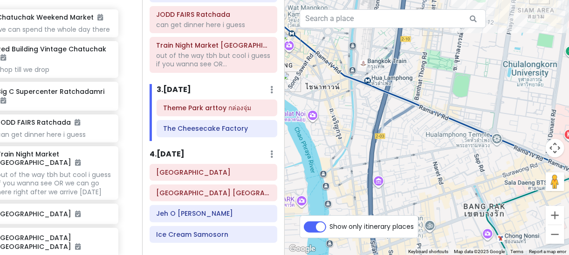
drag, startPoint x: 510, startPoint y: 152, endPoint x: 484, endPoint y: 151, distance: 25.7
click at [485, 151] on div at bounding box center [427, 127] width 285 height 255
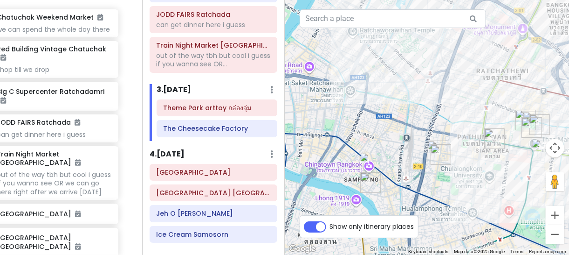
drag, startPoint x: 526, startPoint y: 83, endPoint x: 497, endPoint y: 173, distance: 94.5
click at [497, 173] on div at bounding box center [427, 127] width 285 height 255
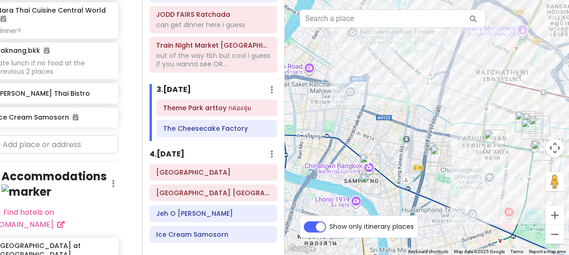
scroll to position [849, 17]
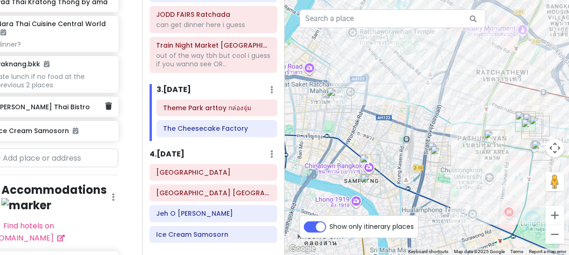
click at [36, 116] on div "[PERSON_NAME] Thai Bistro" at bounding box center [54, 107] width 128 height 21
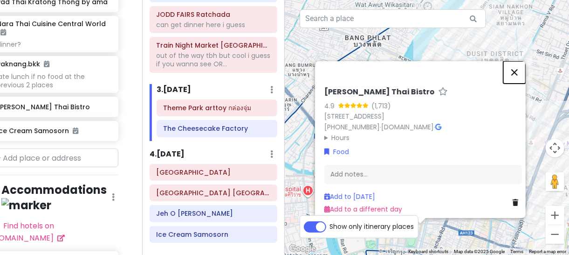
click at [521, 61] on button "Close" at bounding box center [514, 72] width 22 height 22
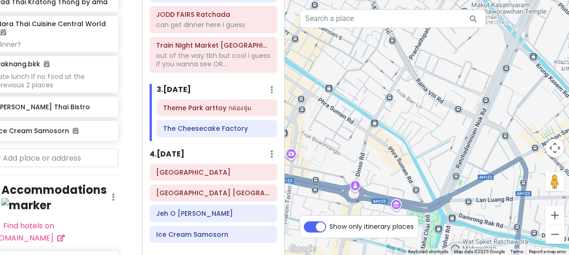
drag, startPoint x: 427, startPoint y: 212, endPoint x: 431, endPoint y: 120, distance: 92.0
click at [431, 120] on div at bounding box center [427, 127] width 285 height 255
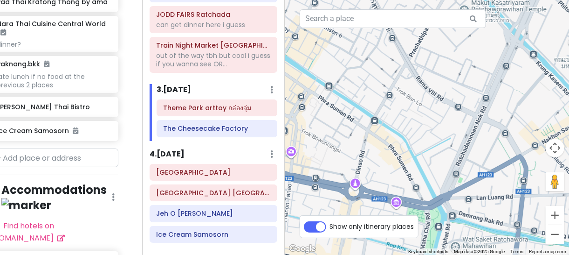
click at [209, 164] on div "4 . [DATE] Add Day Notes Delete Day" at bounding box center [213, 156] width 127 height 16
click at [207, 159] on div "4 . [DATE] Add Day Notes Delete Day" at bounding box center [213, 156] width 127 height 16
click at [183, 158] on h6 "4 . [DATE]" at bounding box center [167, 154] width 35 height 10
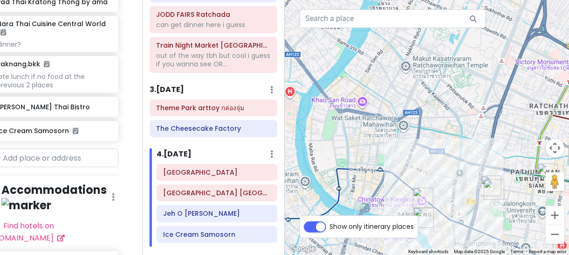
drag, startPoint x: 400, startPoint y: 159, endPoint x: 417, endPoint y: 86, distance: 75.1
click at [417, 86] on div at bounding box center [427, 127] width 285 height 255
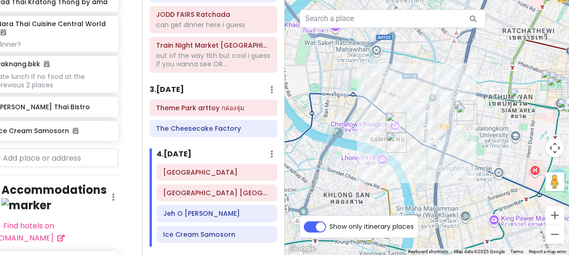
drag, startPoint x: 487, startPoint y: 188, endPoint x: 451, endPoint y: 135, distance: 63.7
click at [451, 135] on div at bounding box center [427, 127] width 285 height 255
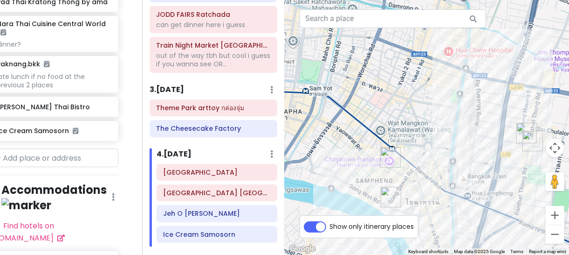
drag, startPoint x: 370, startPoint y: 143, endPoint x: 423, endPoint y: 183, distance: 66.9
click at [423, 183] on div at bounding box center [427, 127] width 285 height 255
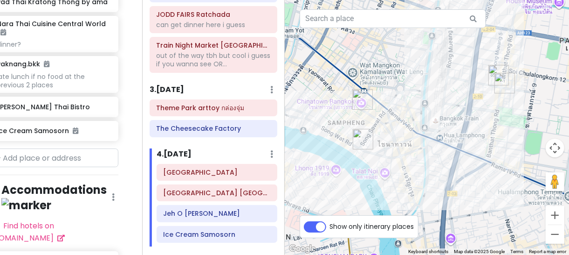
drag, startPoint x: 459, startPoint y: 190, endPoint x: 431, endPoint y: 131, distance: 65.1
click at [431, 131] on div at bounding box center [427, 127] width 285 height 255
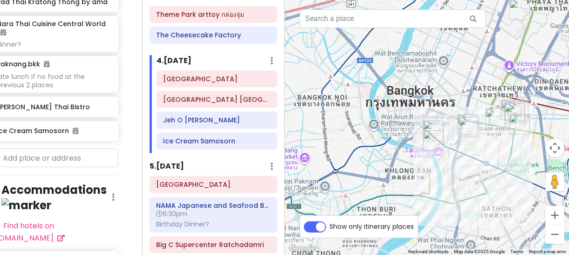
scroll to position [500, 0]
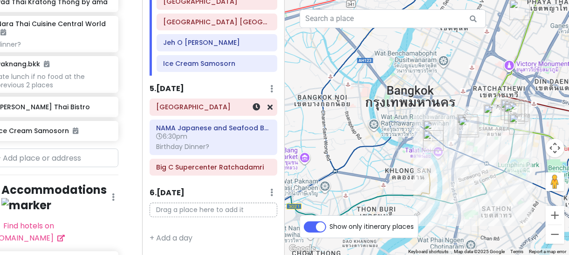
click at [197, 115] on div "[GEOGRAPHIC_DATA]" at bounding box center [213, 107] width 126 height 16
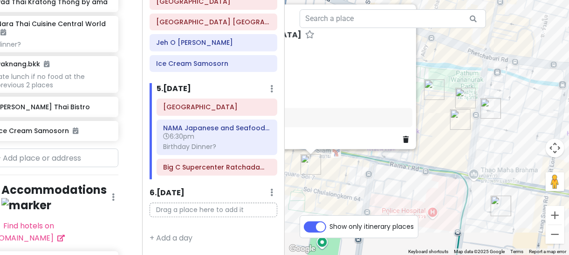
drag, startPoint x: 447, startPoint y: 152, endPoint x: 516, endPoint y: 121, distance: 75.7
click at [516, 121] on div "[GEOGRAPHIC_DATA] 4.6 (2,280) [STREET_ADDRESS][DOMAIN_NAME] · Hours [DATE] 10:0…" at bounding box center [427, 127] width 285 height 255
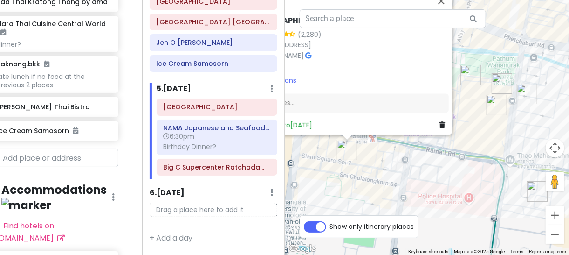
click at [449, 160] on div "[GEOGRAPHIC_DATA] 4.6 (2,280) [STREET_ADDRESS][DOMAIN_NAME] · Hours [DATE] 10:0…" at bounding box center [427, 127] width 285 height 255
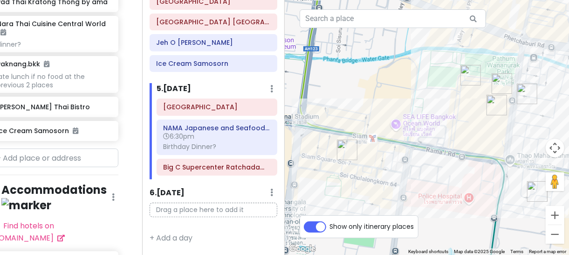
click at [474, 99] on div at bounding box center [427, 127] width 285 height 255
click at [475, 95] on div at bounding box center [427, 127] width 285 height 255
click at [476, 87] on img "Centara Grand & Bangkok Convention Centre at Central World" at bounding box center [472, 90] width 7 height 7
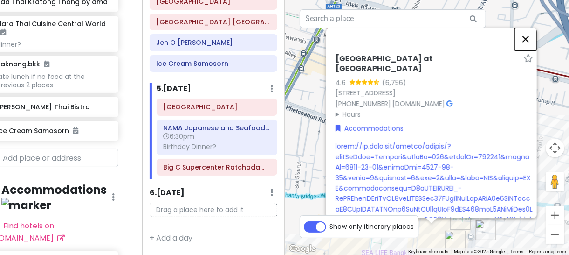
click at [532, 31] on button "Close" at bounding box center [526, 39] width 22 height 22
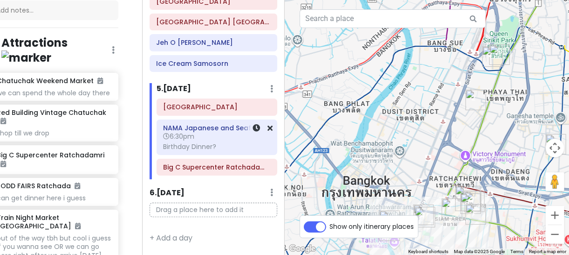
scroll to position [95, 17]
